Goal: Information Seeking & Learning: Check status

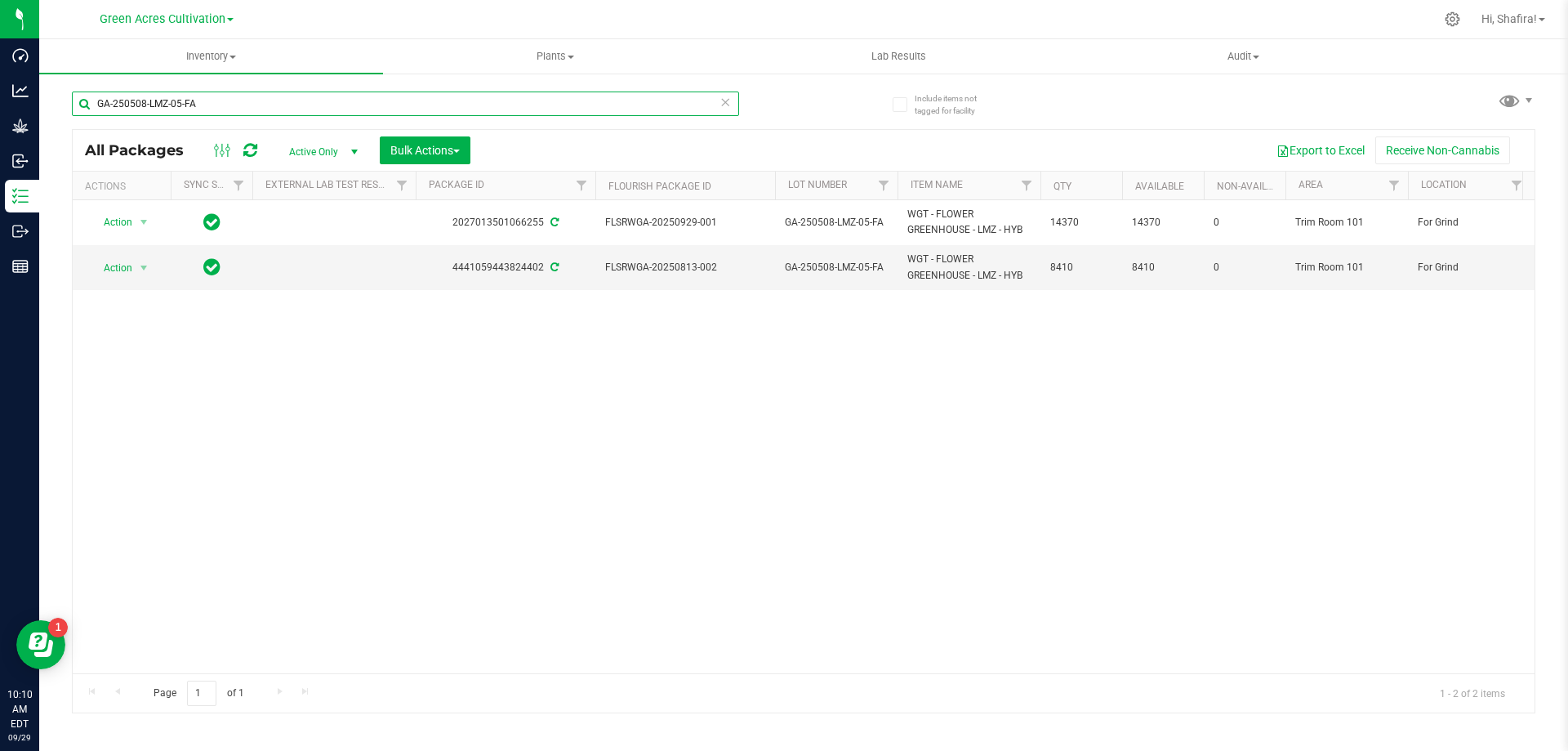
click at [255, 96] on input "GA-250508-LMZ-05-FA" at bounding box center [405, 103] width 667 height 25
click at [259, 96] on input "GA-250508-LMZ-05-FA" at bounding box center [405, 103] width 667 height 25
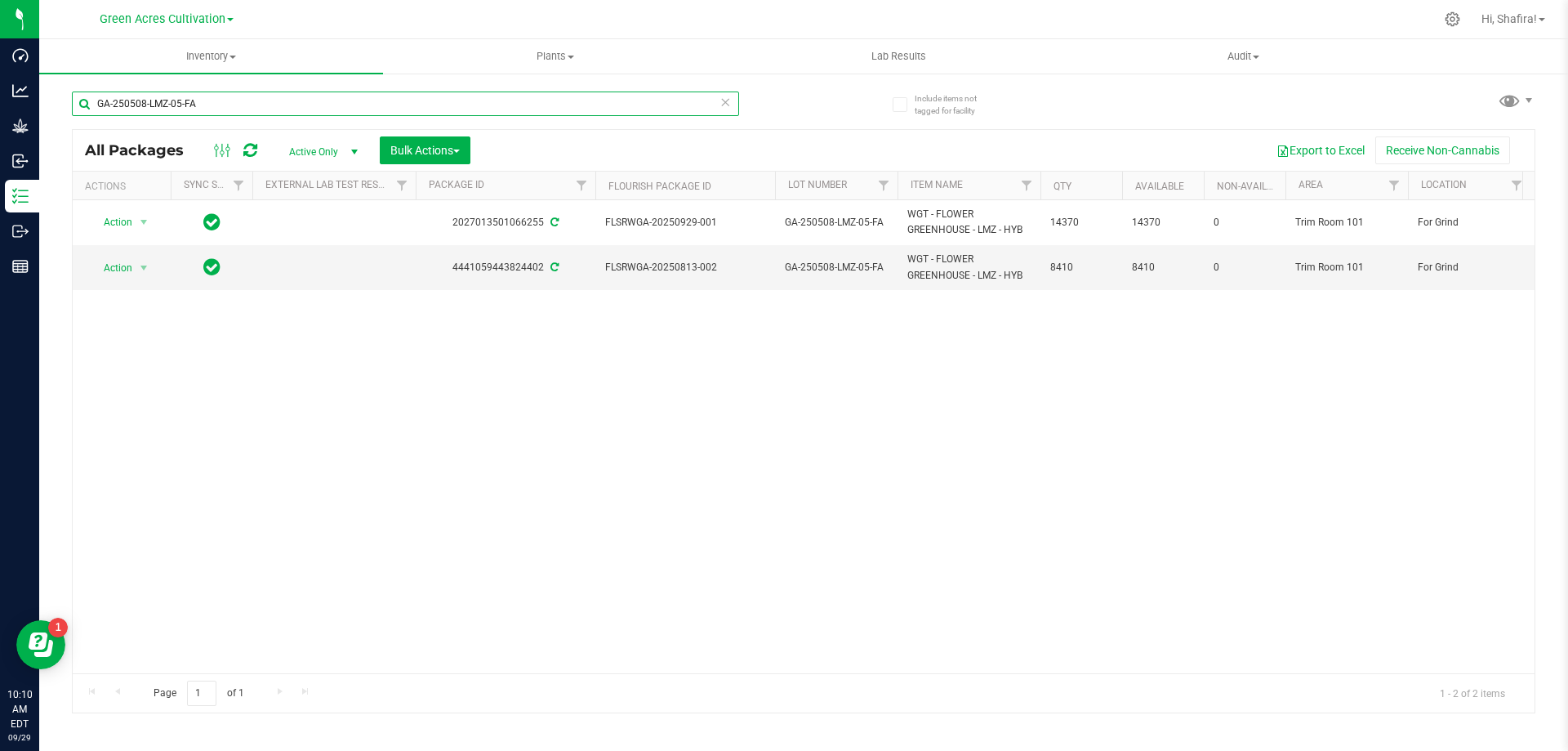
click at [259, 96] on input "GA-250508-LMZ-05-FA" at bounding box center [405, 103] width 667 height 25
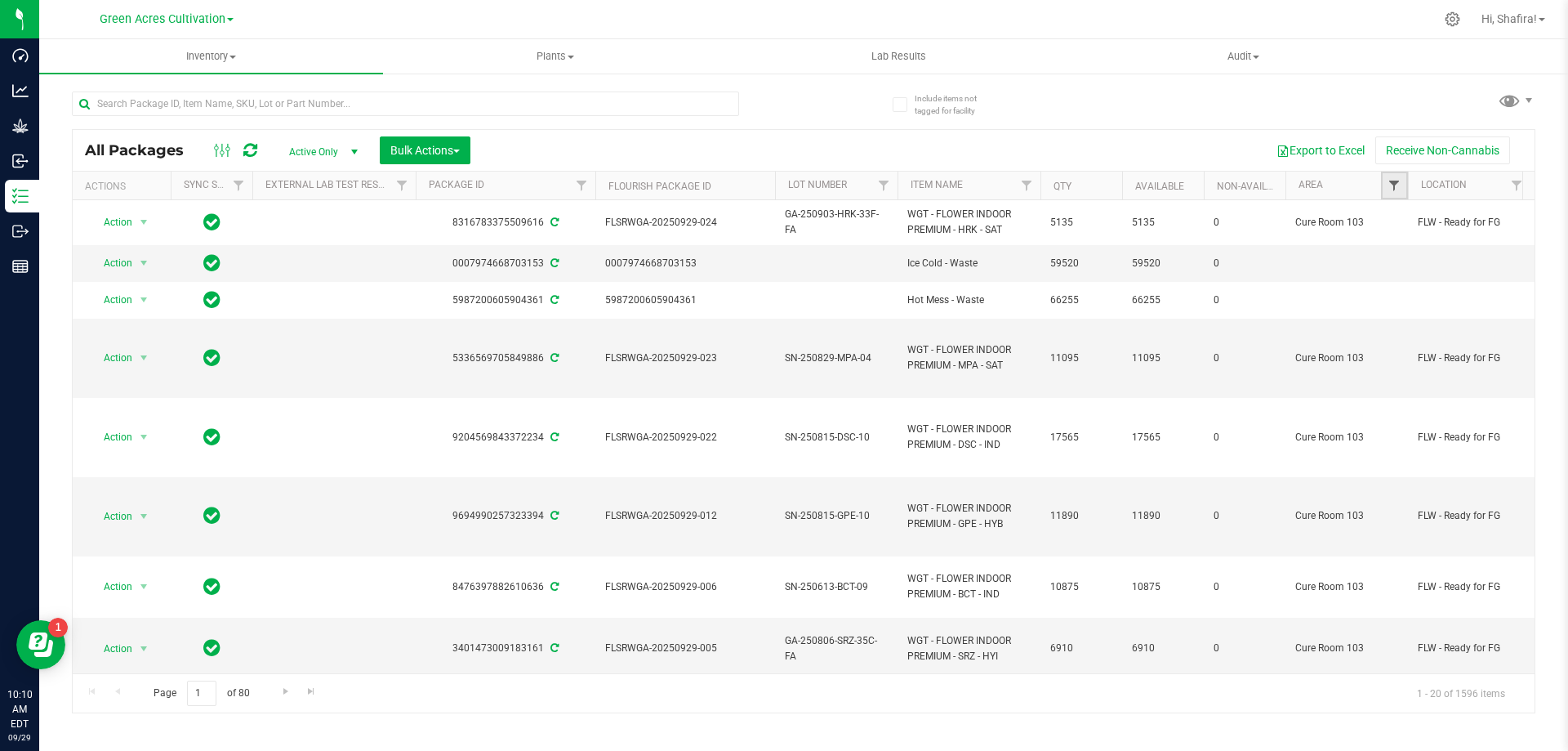
click at [782, 183] on span "Filter" at bounding box center [1394, 185] width 13 height 13
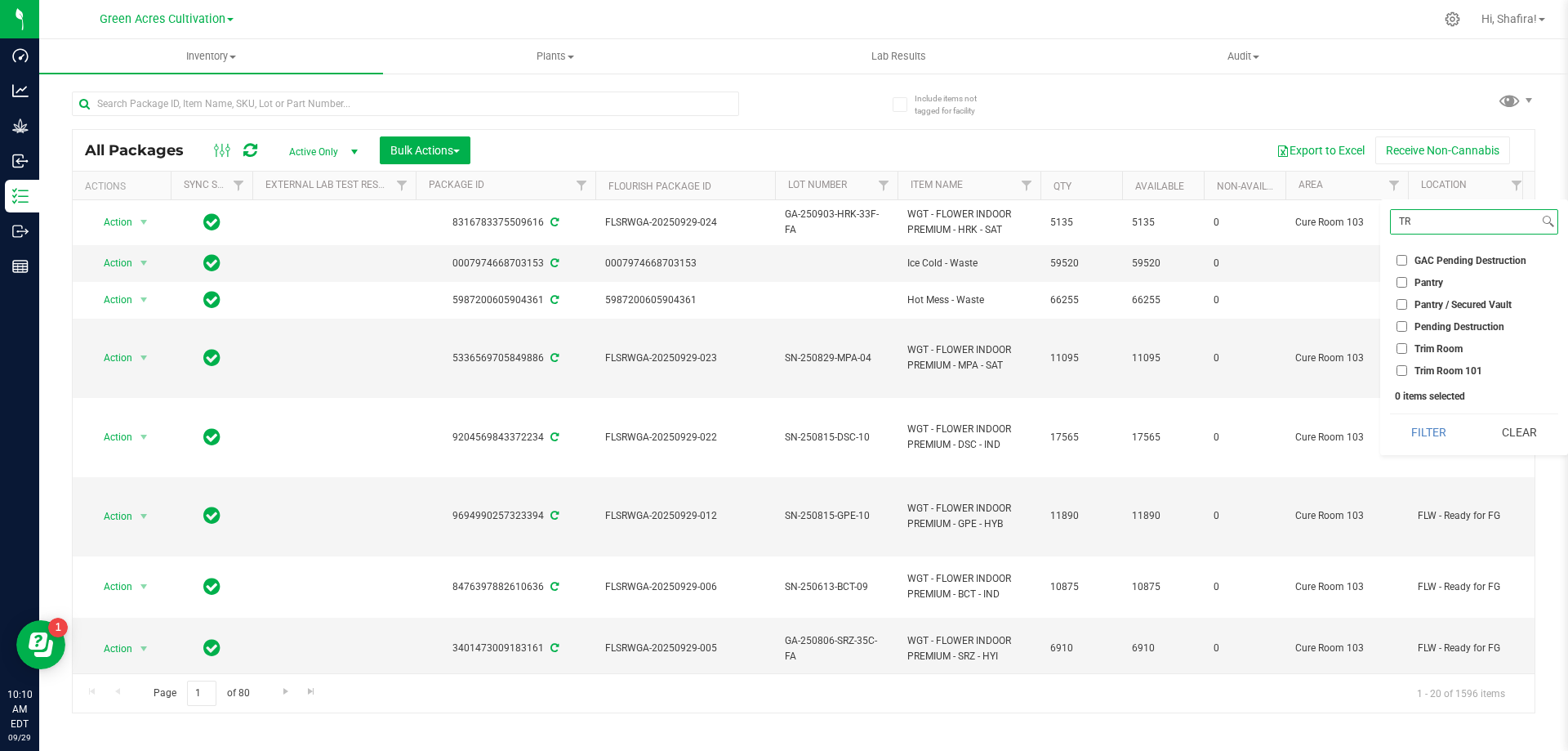
type input "TR"
click at [782, 374] on label "Trim Room 101" at bounding box center [1440, 371] width 86 height 11
click at [782, 374] on input "Trim Room 101" at bounding box center [1401, 371] width 11 height 11
checkbox input "true"
click at [782, 432] on button "Filter" at bounding box center [1430, 432] width 78 height 36
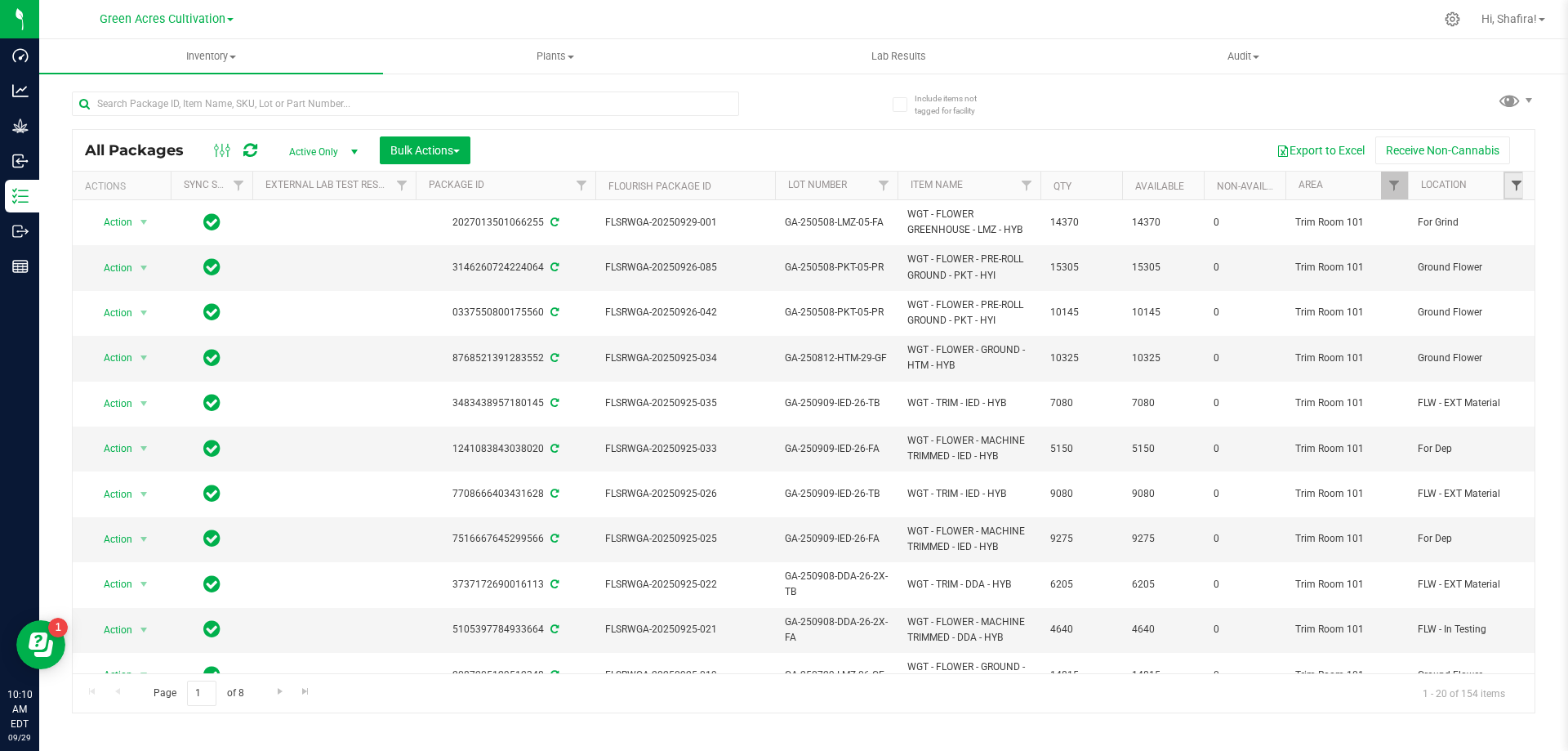
click at [782, 183] on span "Filter" at bounding box center [1516, 185] width 13 height 13
type input "FOR"
click at [782, 327] on span "For Grind" at bounding box center [1436, 326] width 41 height 10
click at [782, 327] on input "For Grind" at bounding box center [1401, 326] width 11 height 11
checkbox input "true"
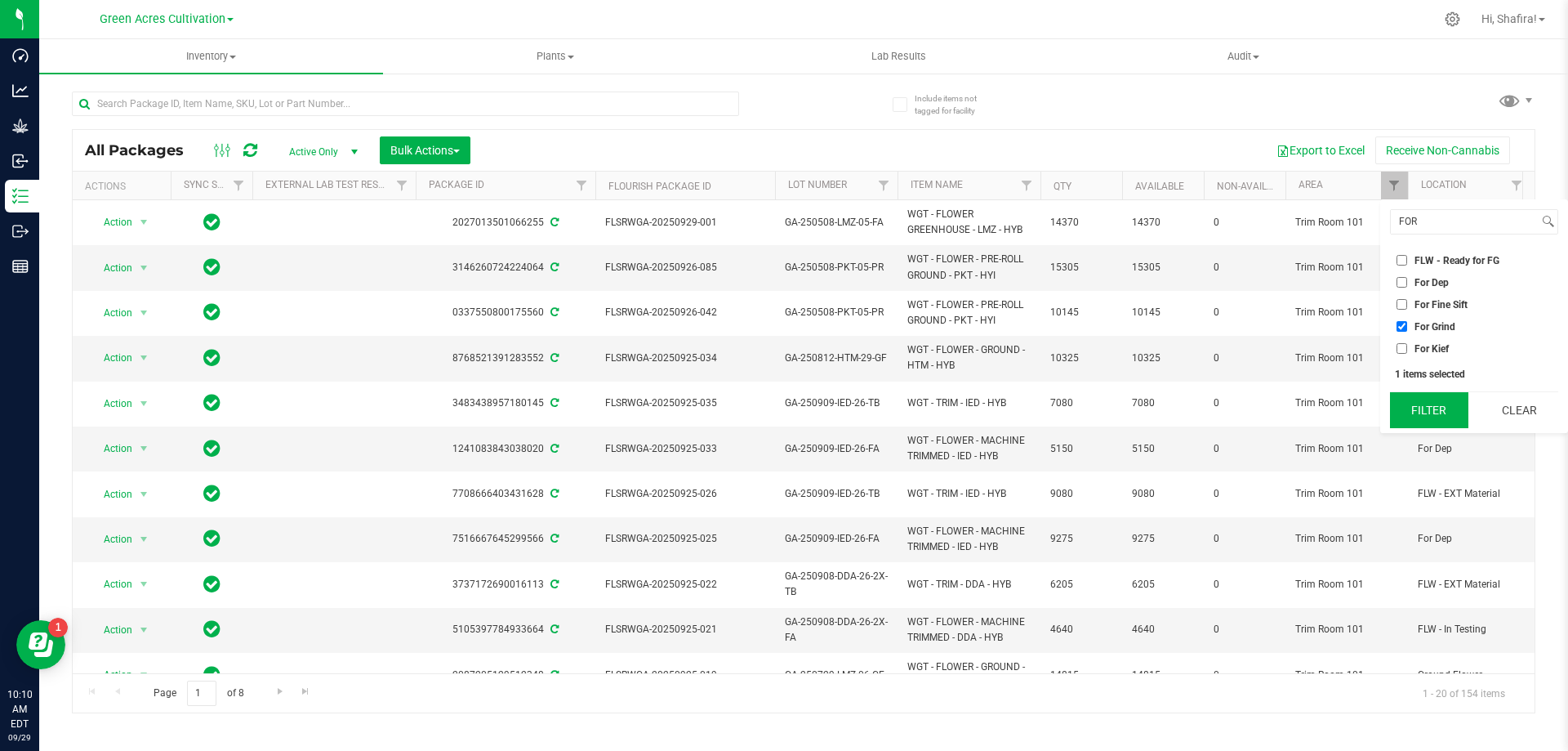
click at [782, 426] on button "Filter" at bounding box center [1430, 410] width 78 height 36
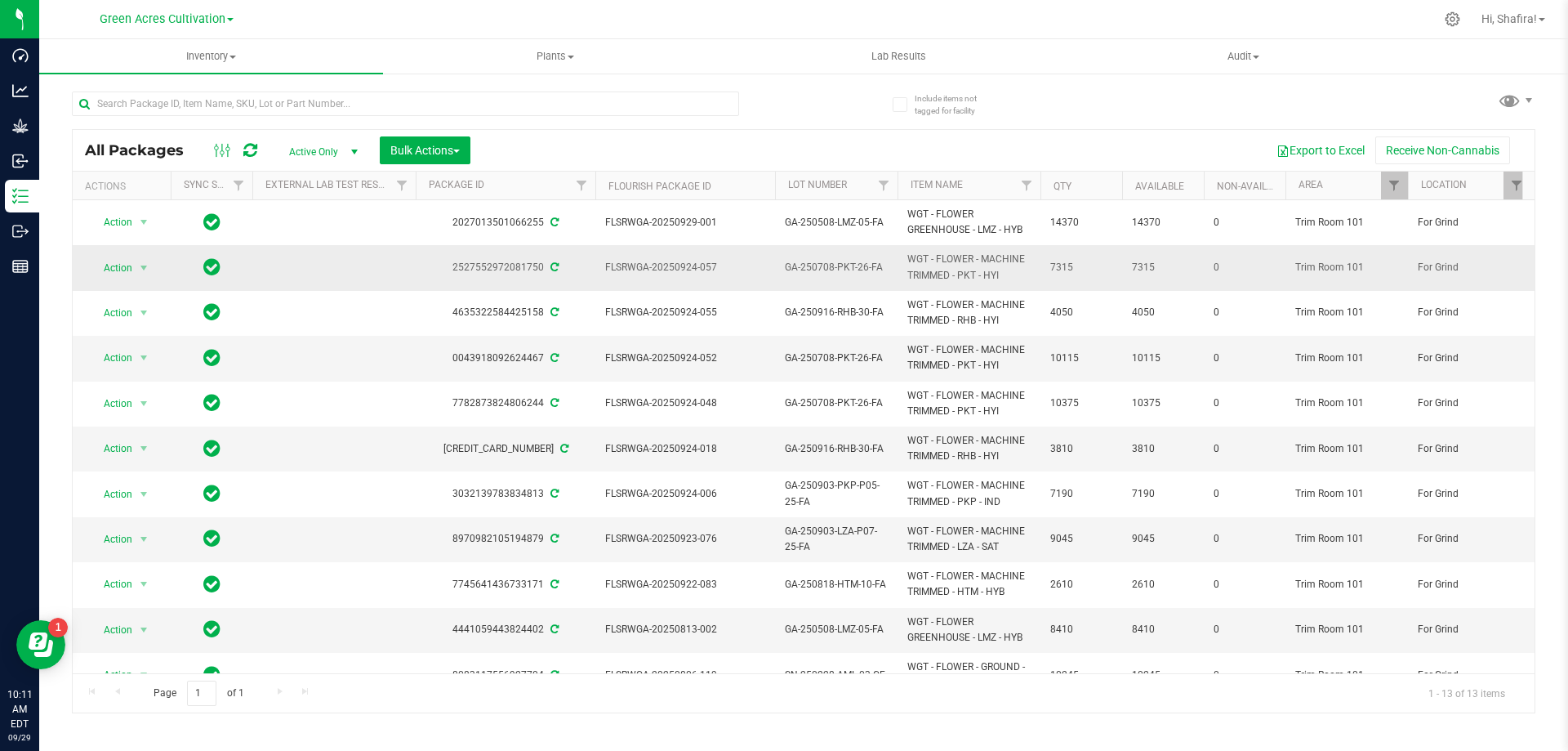
click at [782, 262] on span "GA-250708-PKT-26-FA" at bounding box center [836, 268] width 103 height 16
click at [782, 262] on input "GA-250708-PKT-26-FA" at bounding box center [832, 268] width 117 height 25
